Goal: Task Accomplishment & Management: Manage account settings

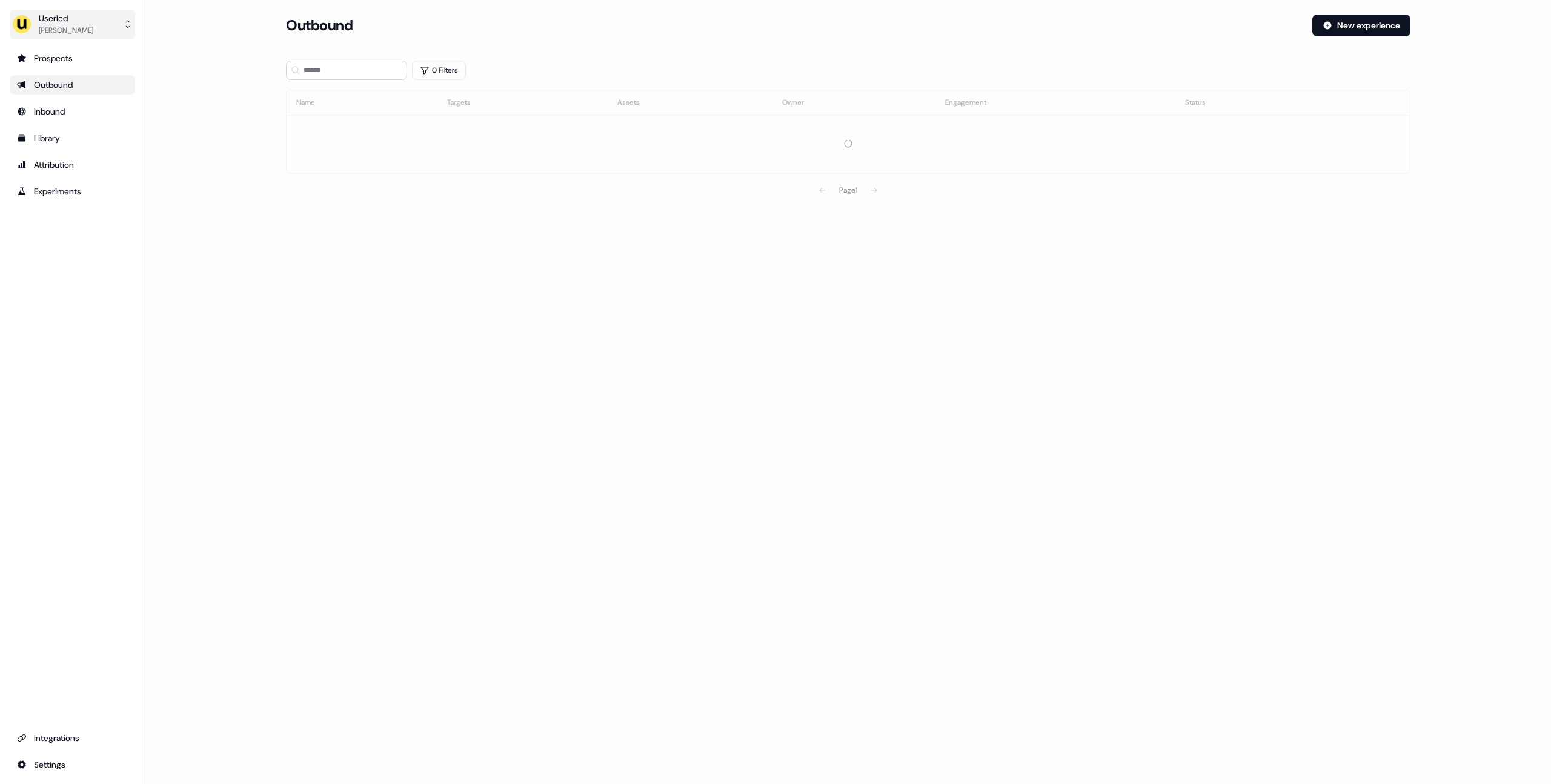
click at [105, 33] on button "Userled [PERSON_NAME]" at bounding box center [72, 24] width 125 height 29
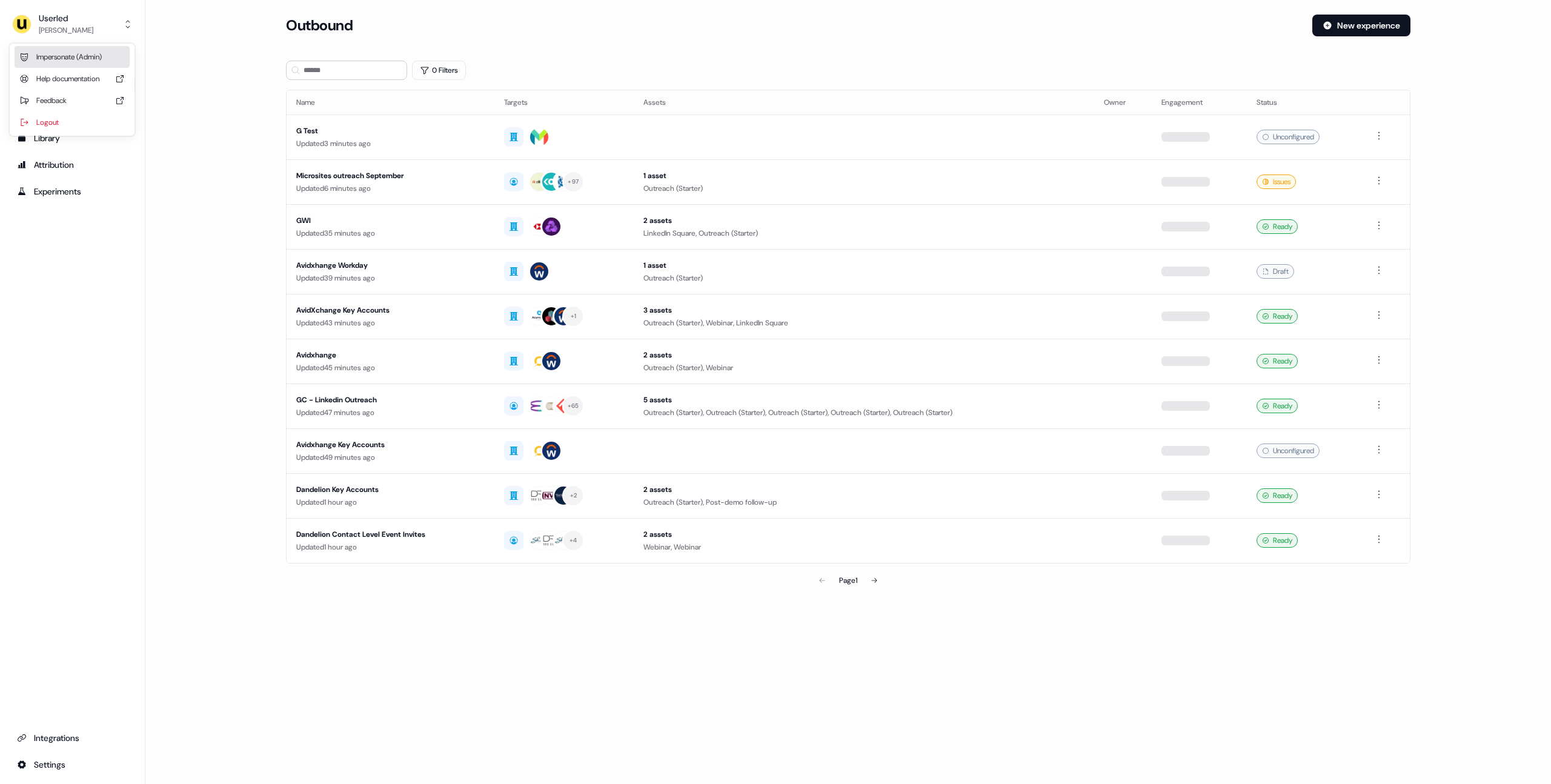
click at [88, 49] on div "Impersonate (Admin)" at bounding box center [72, 57] width 115 height 21
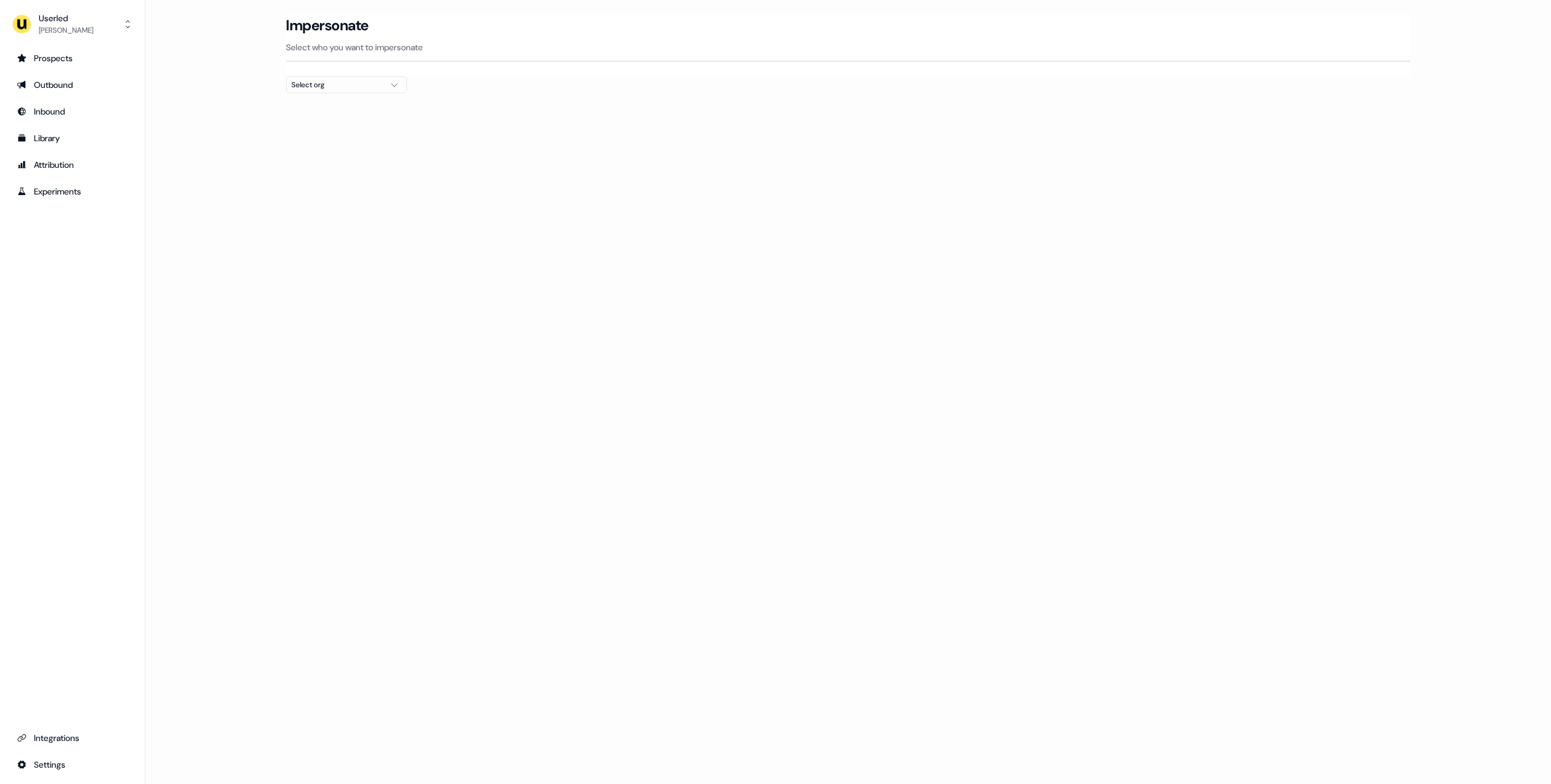
click at [360, 84] on div "Select org" at bounding box center [337, 84] width 91 height 12
type input "*****"
click at [321, 130] on div "Rohirrim" at bounding box center [346, 128] width 120 height 19
click at [310, 146] on div "Rohirrim" at bounding box center [346, 147] width 120 height 19
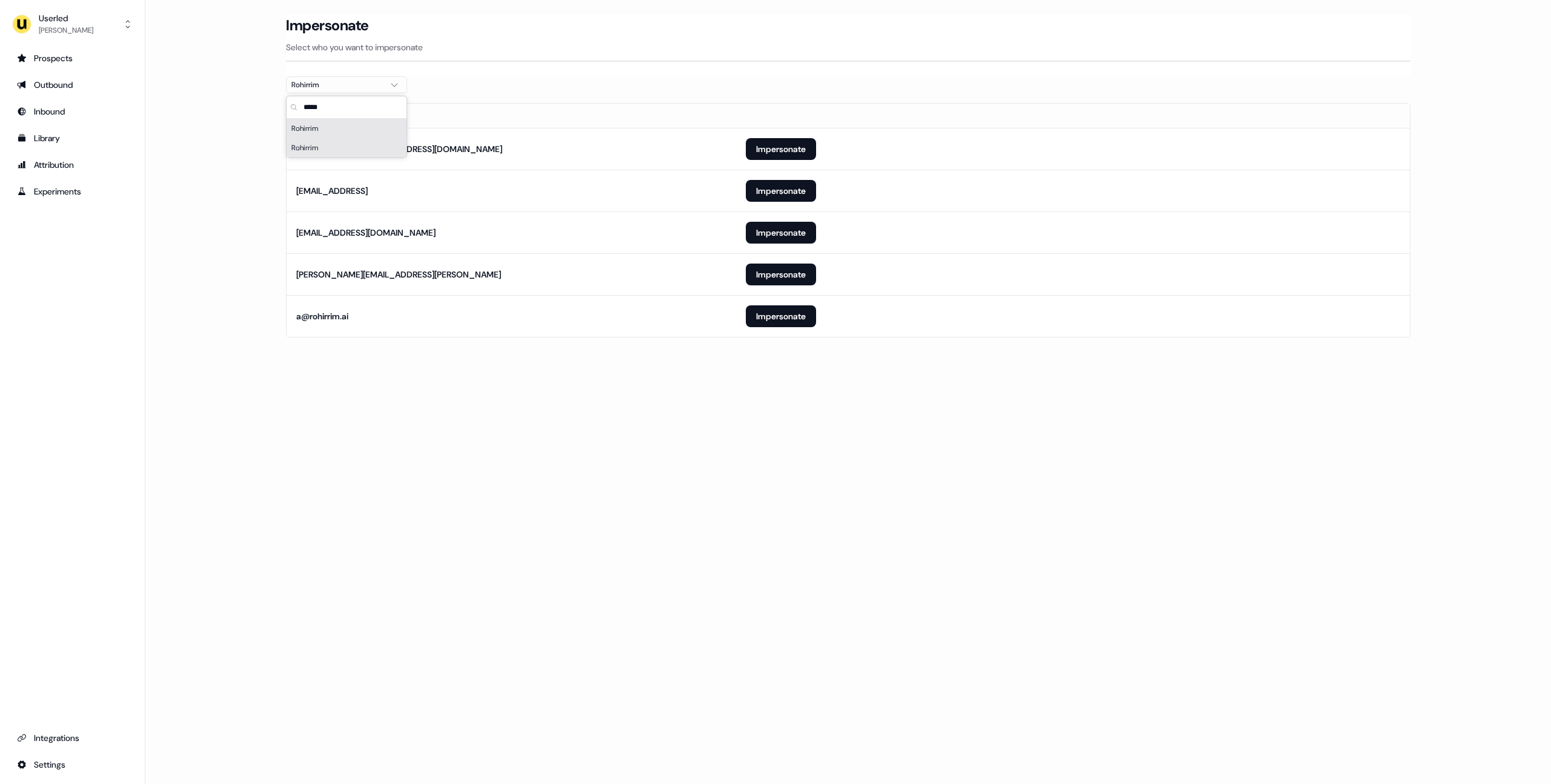
click at [373, 366] on section "Loading... Impersonate Select who you want to impersonate Rohirrim Email [PERSO…" at bounding box center [848, 193] width 1163 height 357
click at [770, 313] on button "Impersonate" at bounding box center [781, 315] width 70 height 21
